Goal: Task Accomplishment & Management: Use online tool/utility

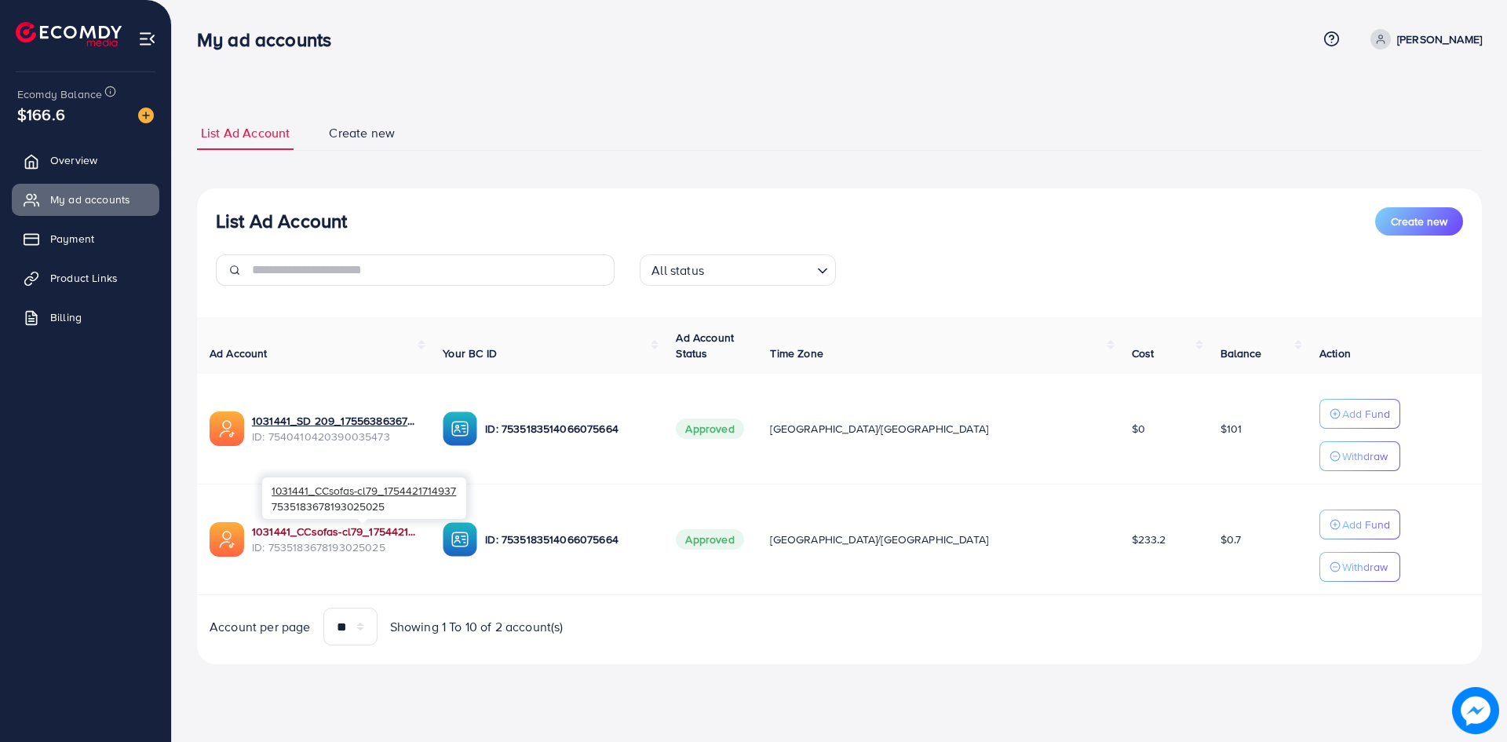
click at [342, 532] on link "1031441_CCsofas-cl79_1754421714937" at bounding box center [335, 532] width 166 height 16
click at [93, 285] on span "Product Links" at bounding box center [88, 278] width 68 height 16
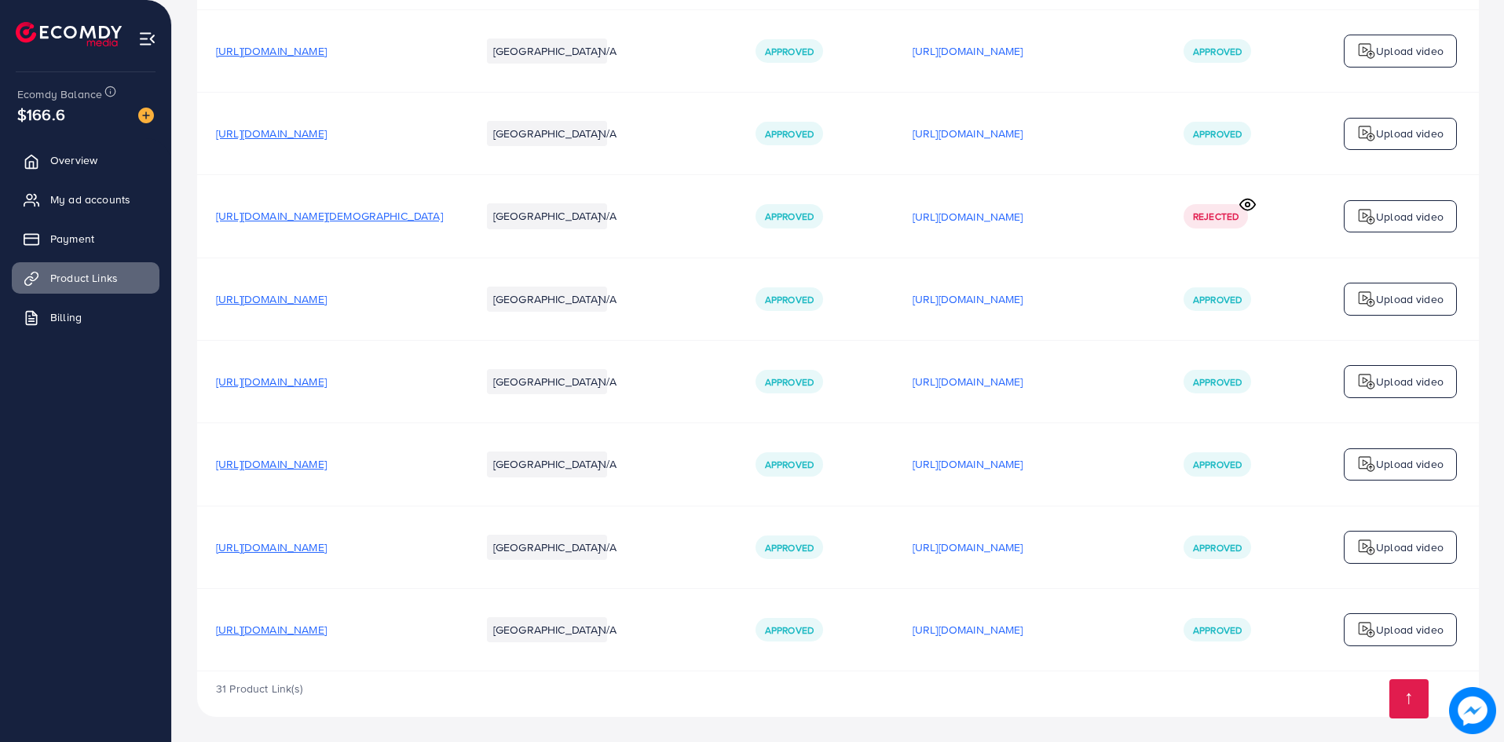
scroll to position [2739, 0]
click at [996, 630] on p "[URL][DOMAIN_NAME]" at bounding box center [967, 629] width 111 height 19
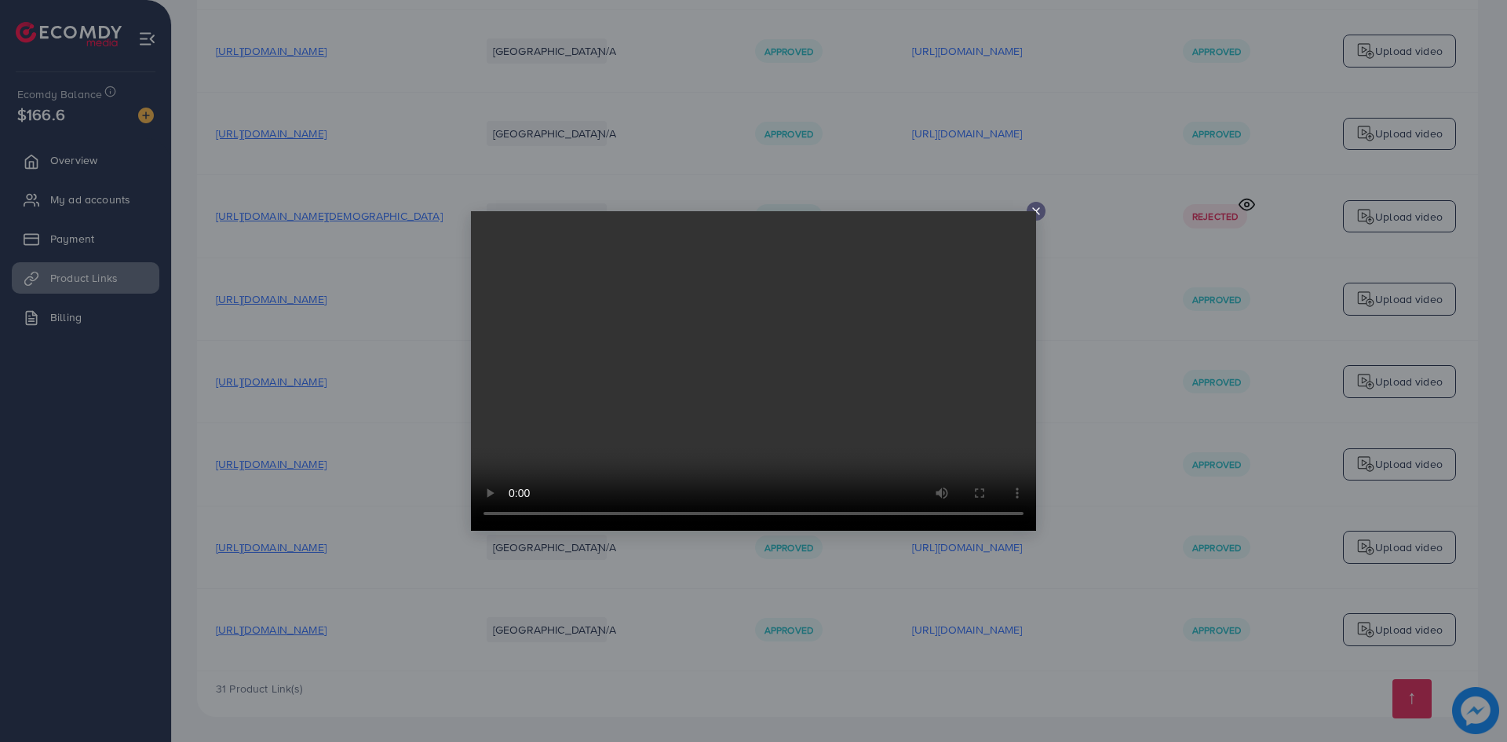
click at [1040, 204] on div at bounding box center [1036, 211] width 19 height 19
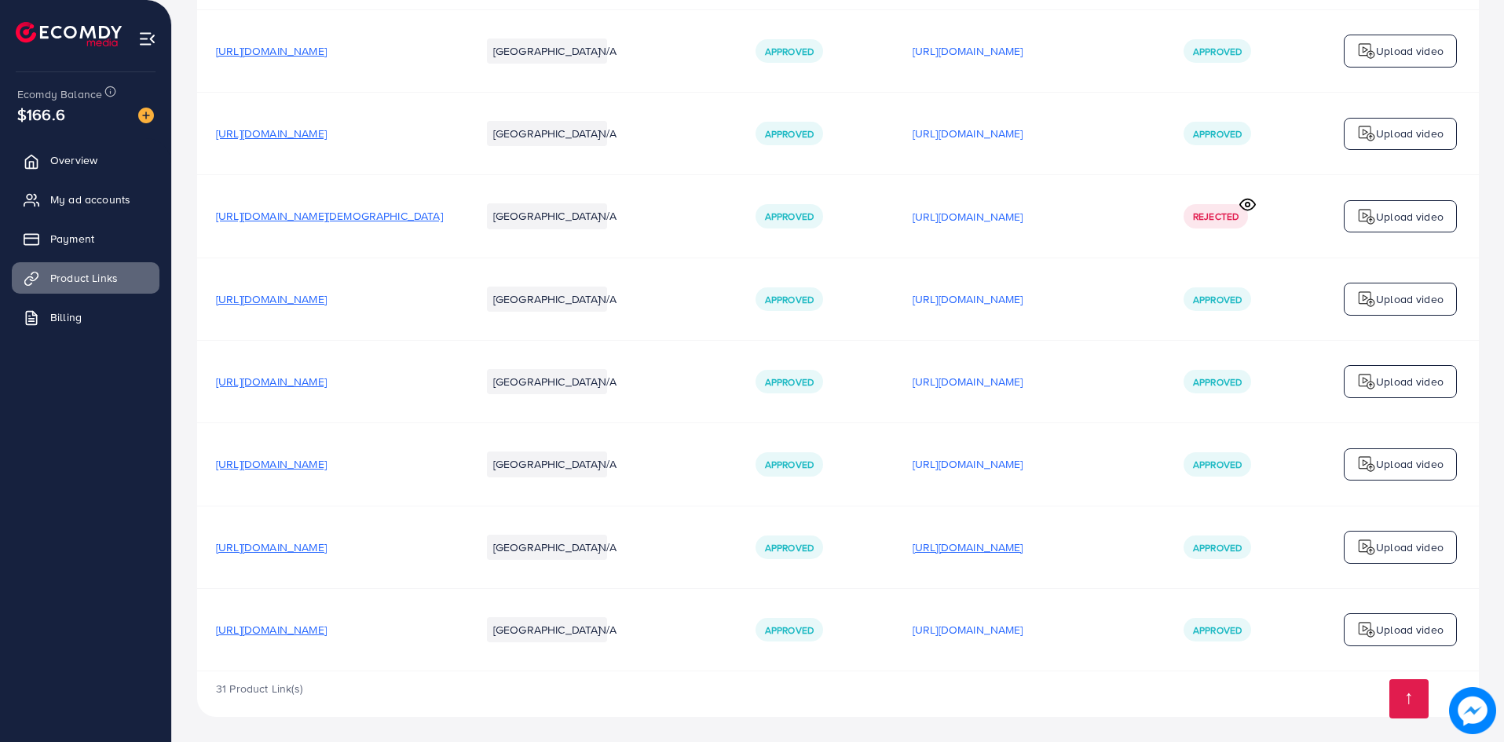
click at [977, 543] on p "[URL][DOMAIN_NAME]" at bounding box center [967, 547] width 111 height 19
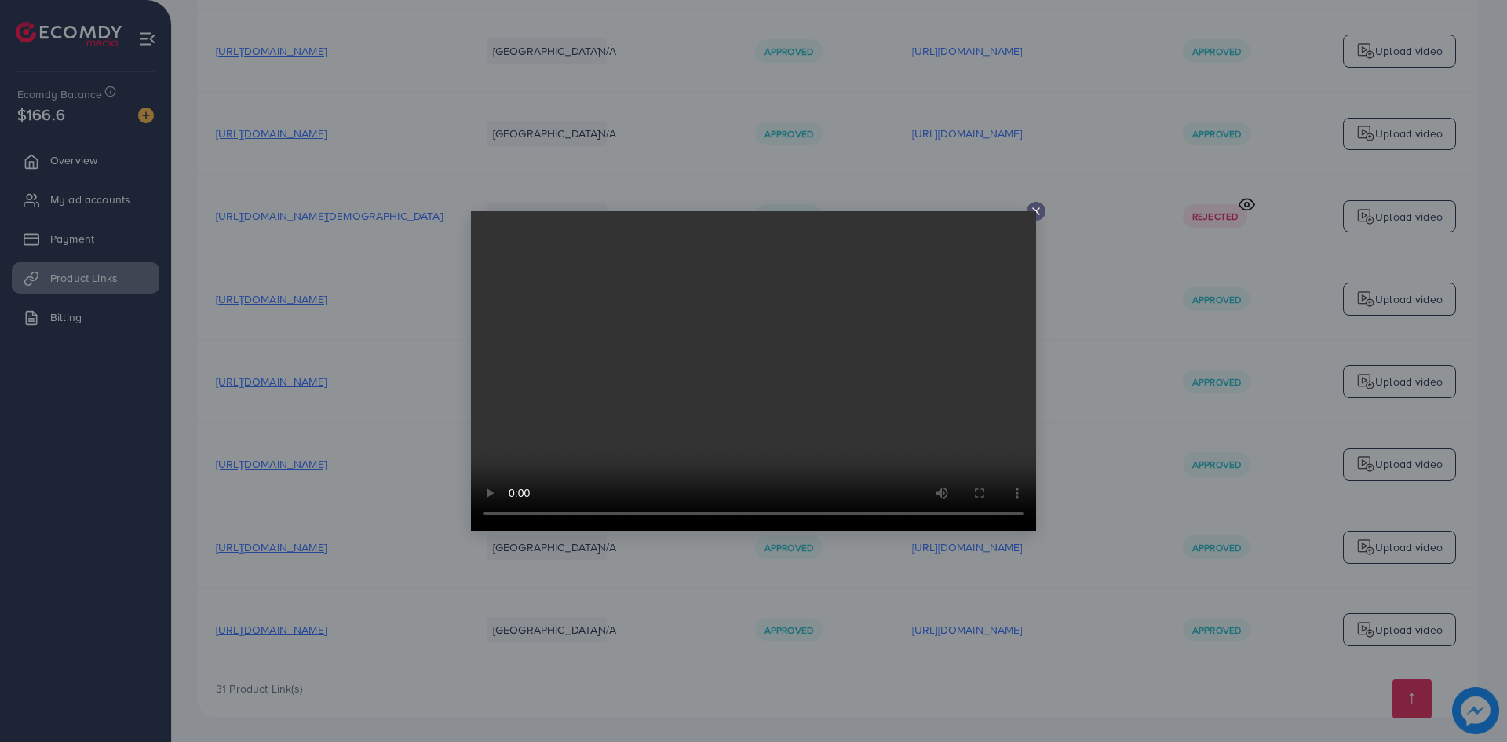
click at [1032, 209] on icon at bounding box center [1036, 211] width 13 height 13
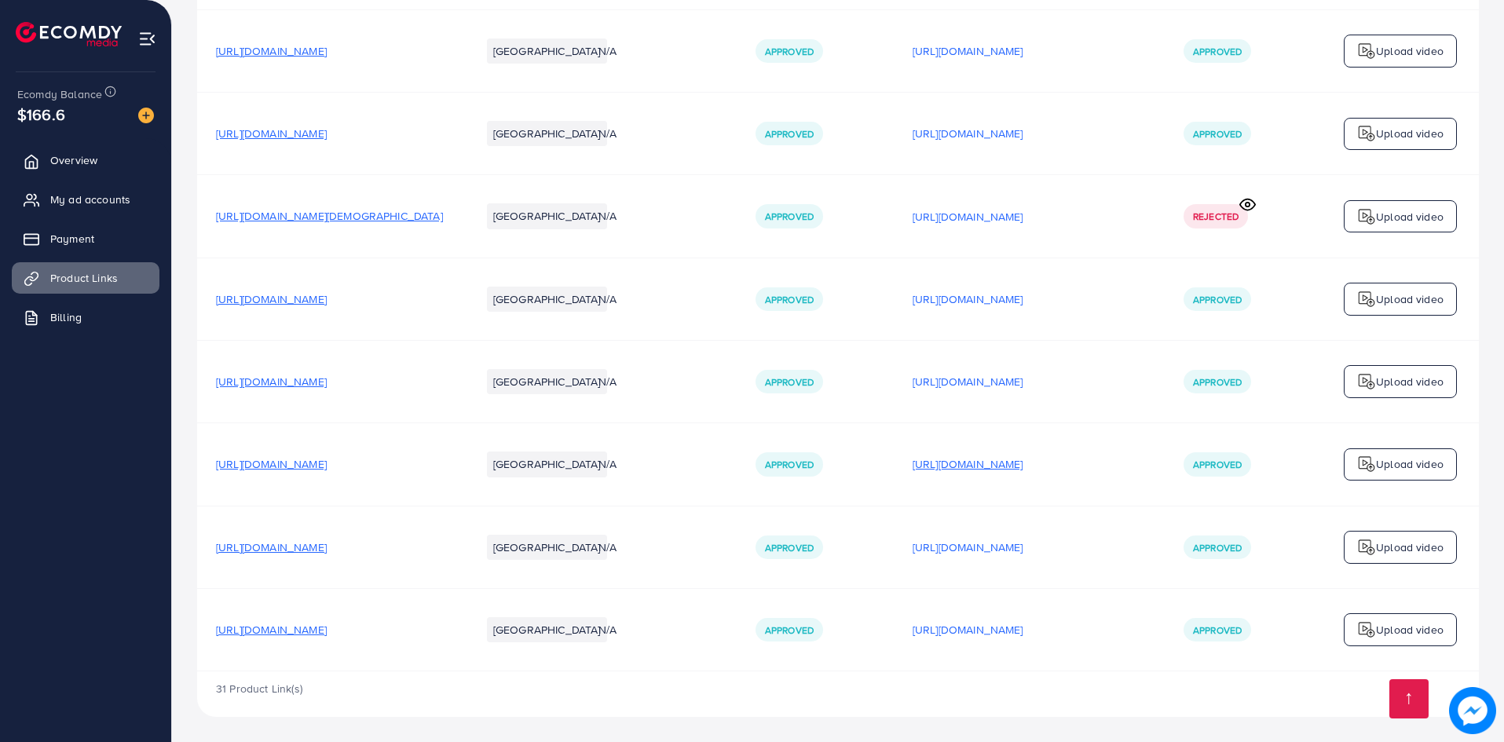
click at [1023, 460] on p "[URL][DOMAIN_NAME]" at bounding box center [967, 464] width 111 height 19
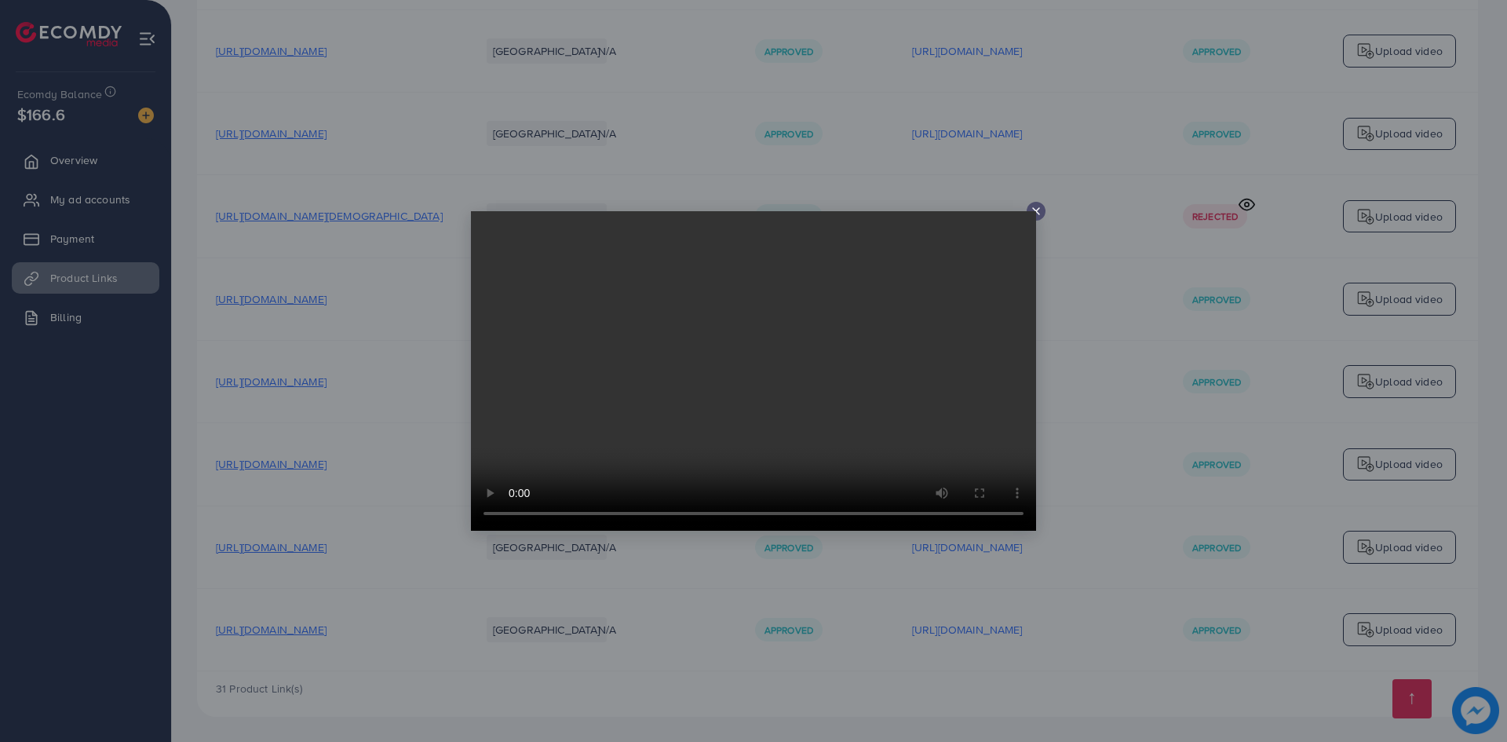
click at [1040, 214] on line at bounding box center [1036, 211] width 6 height 6
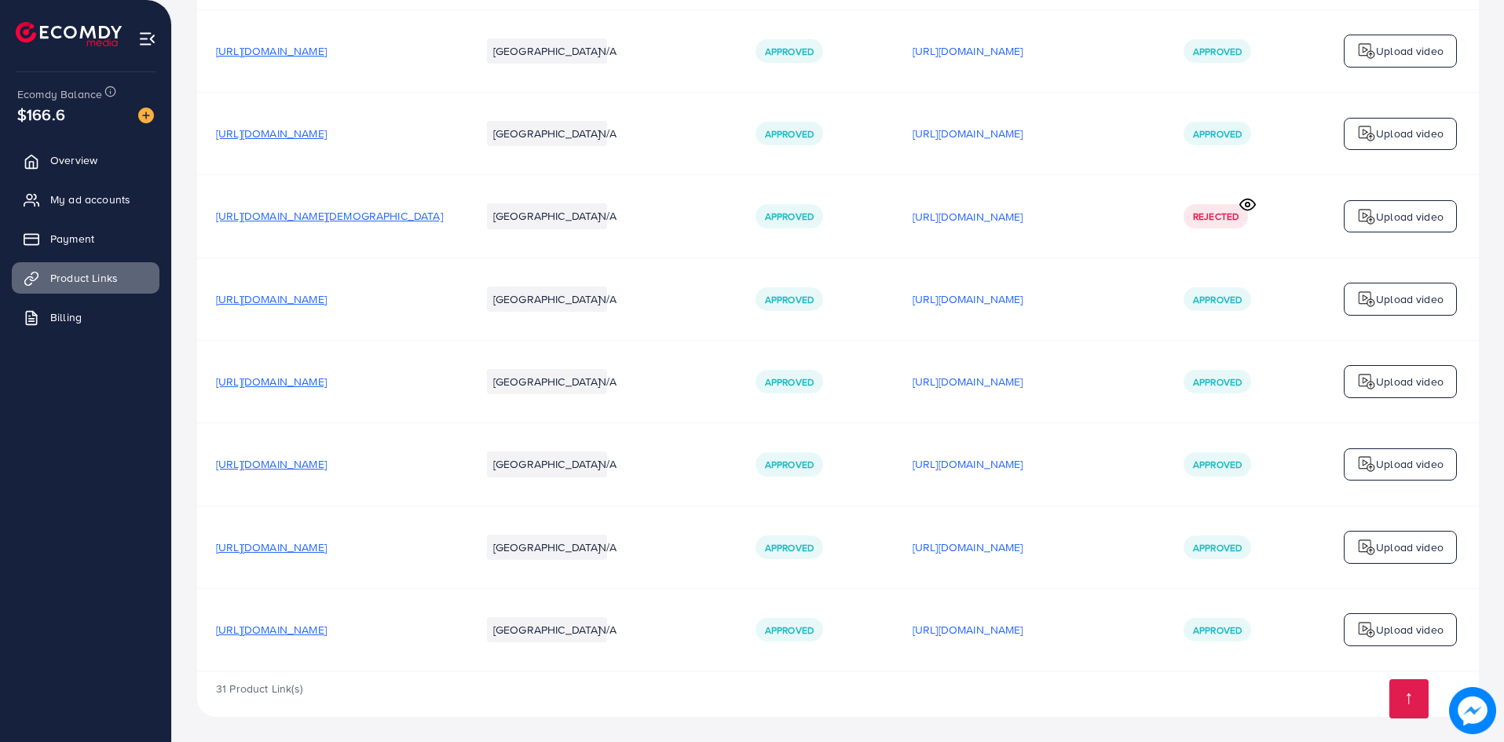
click at [1048, 371] on div "[URL][DOMAIN_NAME]" at bounding box center [1028, 382] width 233 height 24
click at [1023, 386] on p "[URL][DOMAIN_NAME]" at bounding box center [967, 381] width 111 height 19
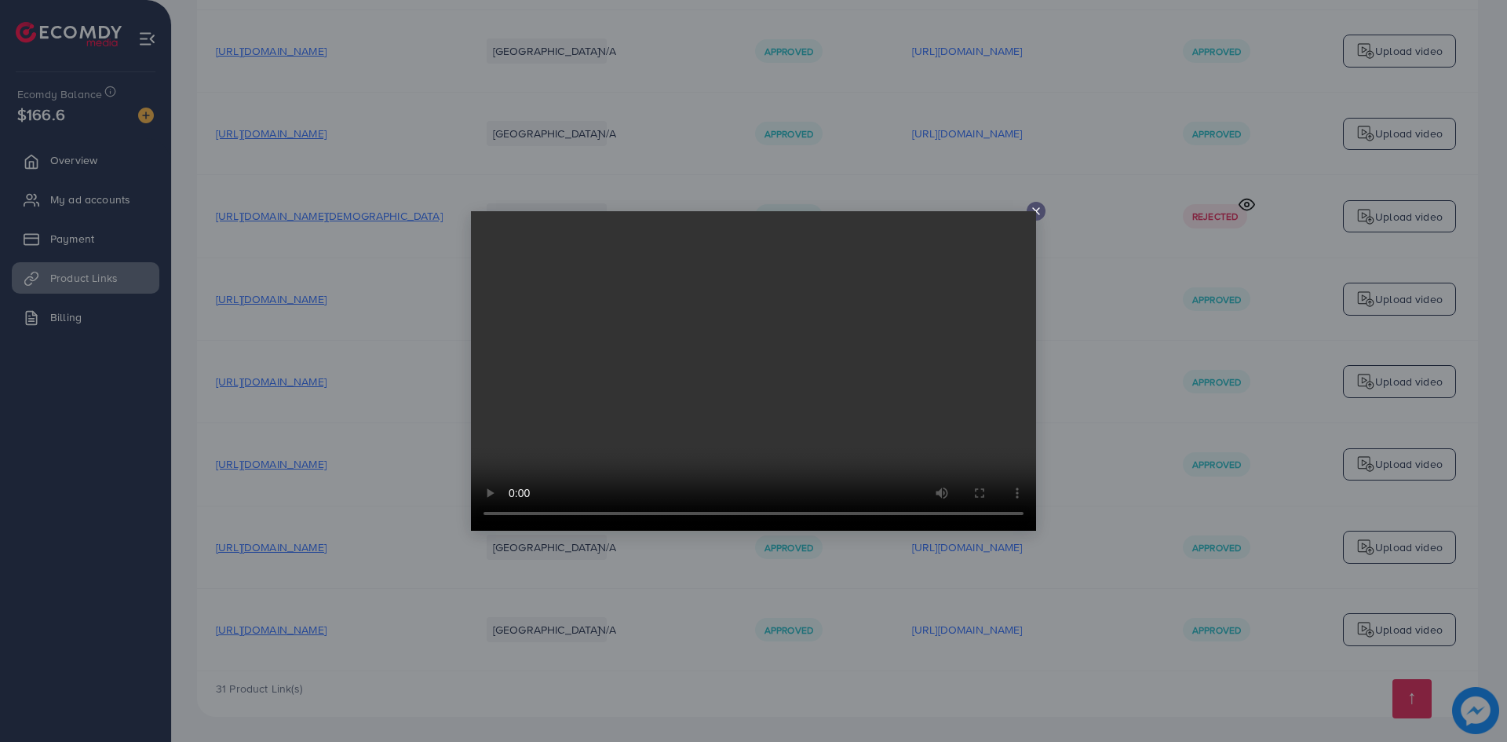
click at [1030, 210] on icon at bounding box center [1036, 211] width 13 height 13
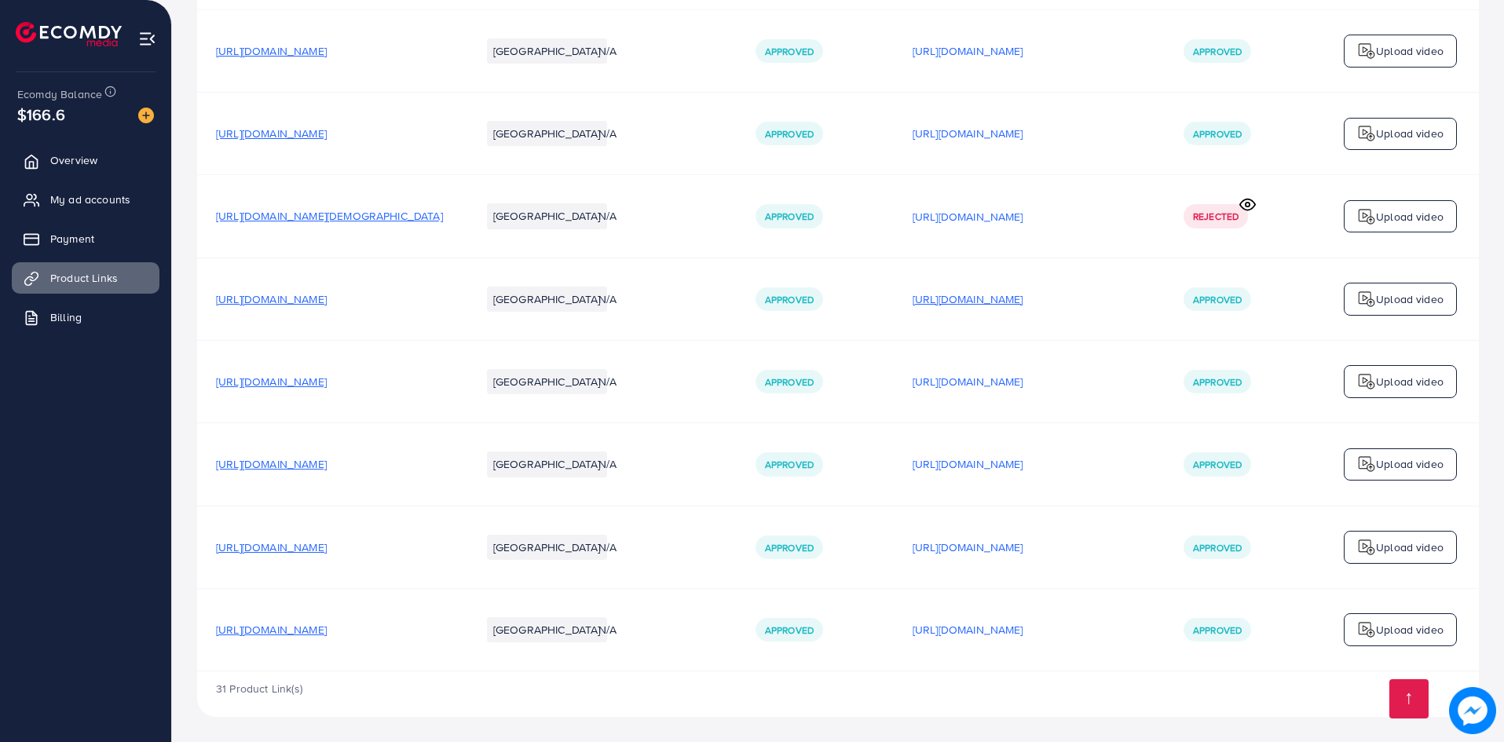
click at [1023, 296] on p "[URL][DOMAIN_NAME]" at bounding box center [967, 299] width 111 height 19
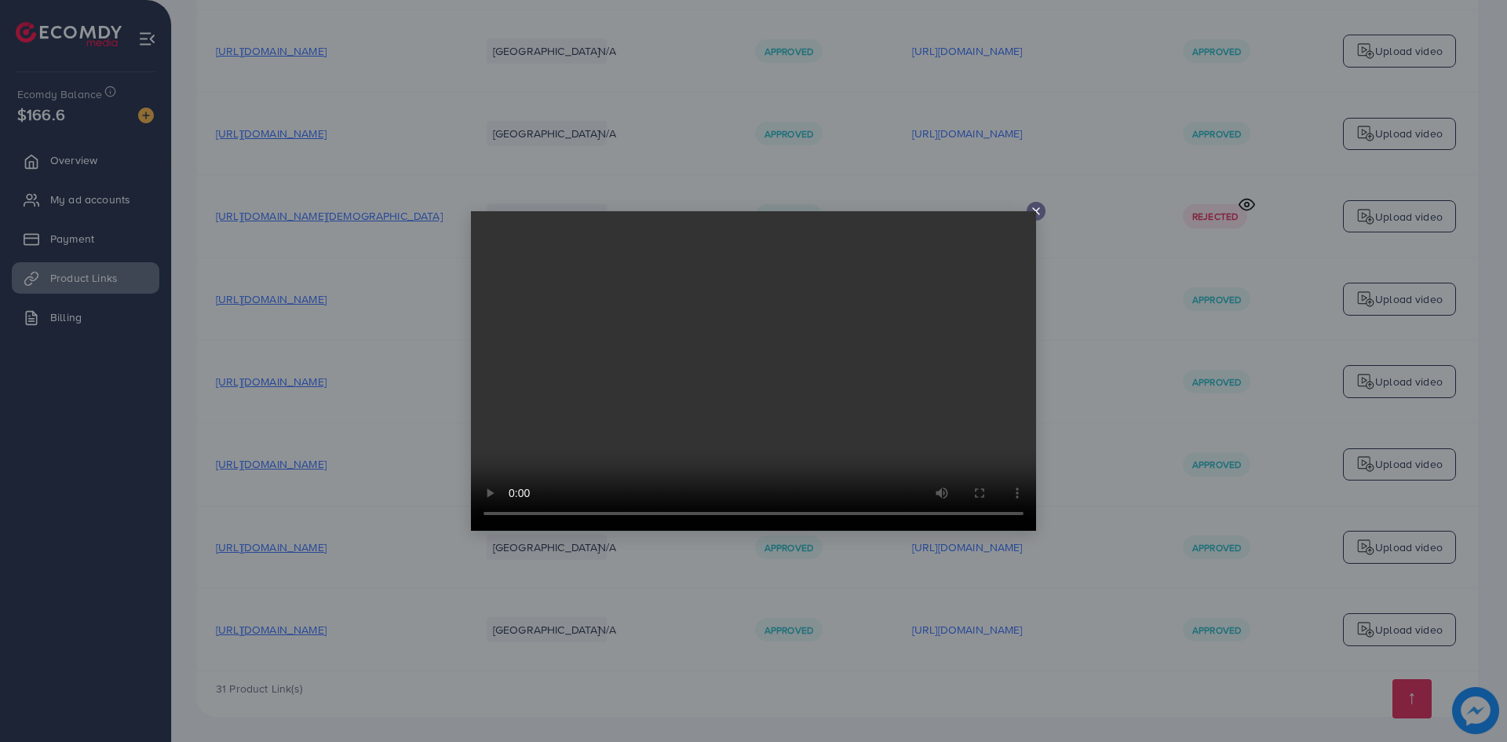
click at [1040, 209] on icon at bounding box center [1036, 211] width 13 height 13
